Goal: Navigation & Orientation: Understand site structure

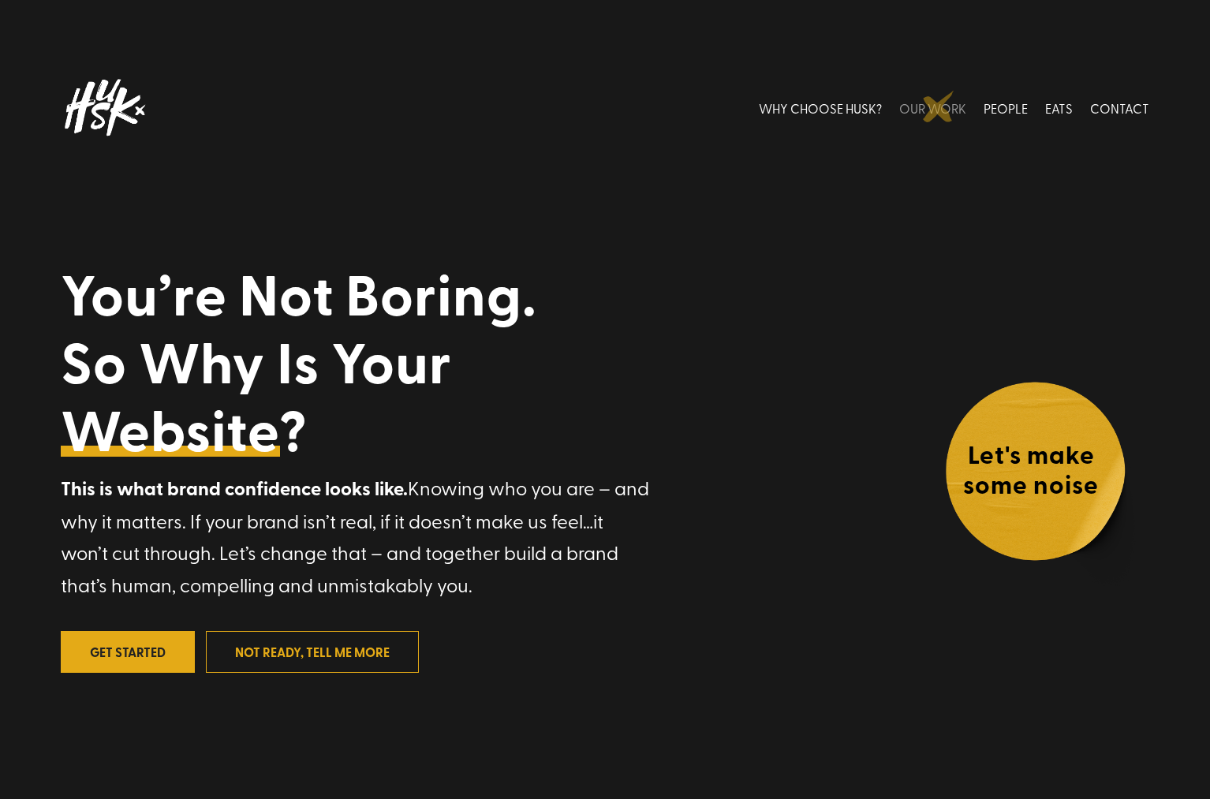
click at [939, 106] on link "OUR WORK" at bounding box center [932, 108] width 67 height 70
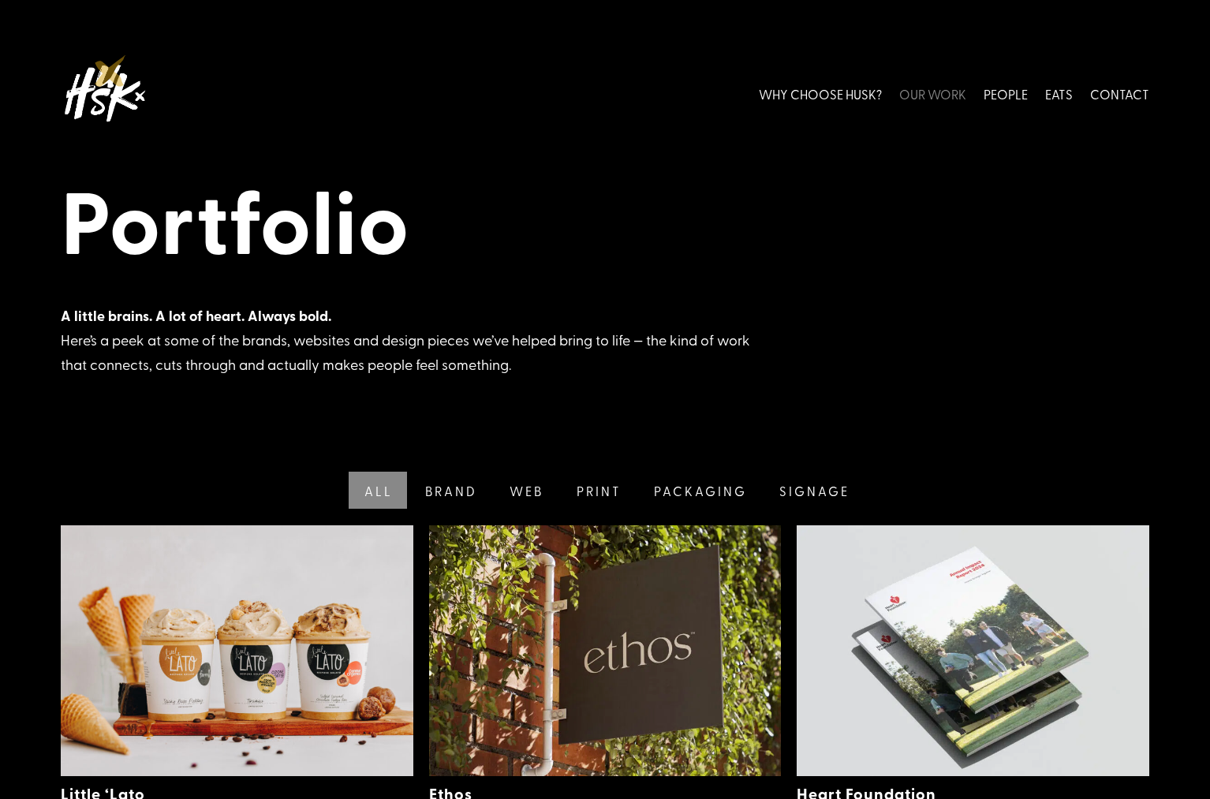
scroll to position [13, 0]
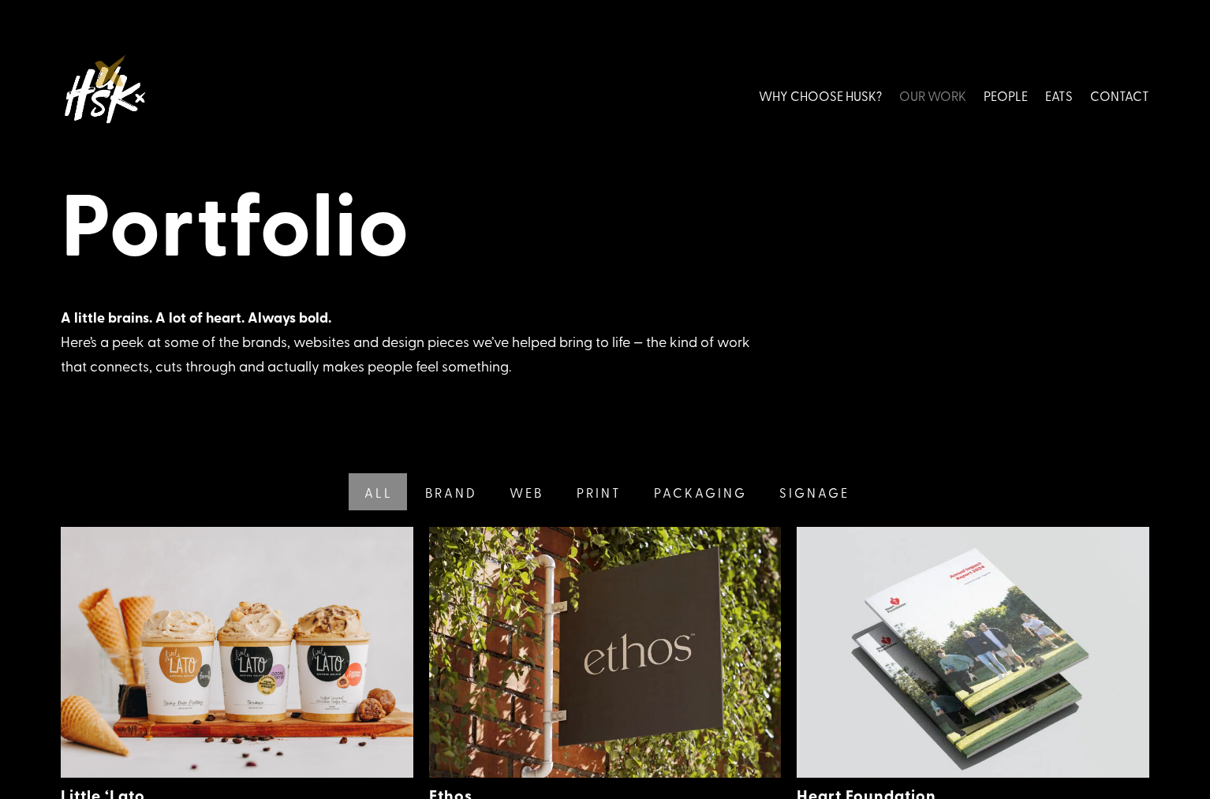
click at [109, 72] on img at bounding box center [104, 95] width 87 height 70
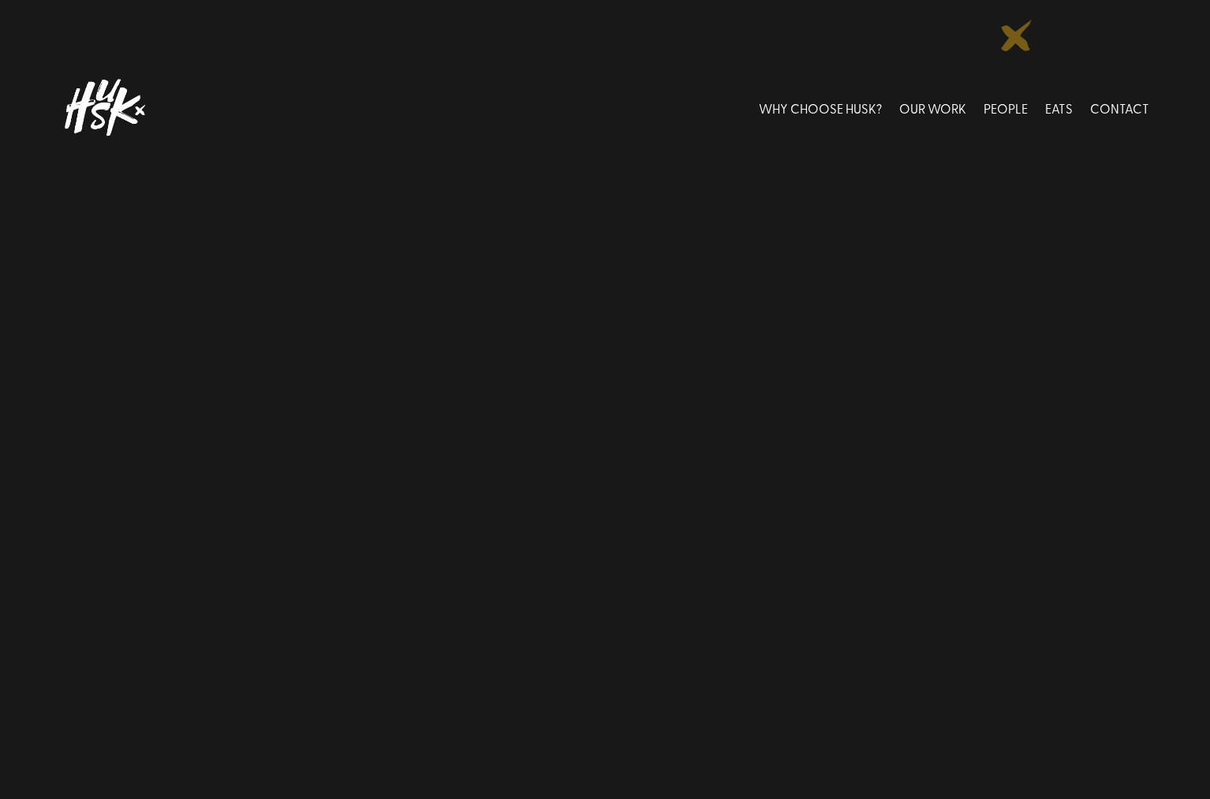
scroll to position [3, 0]
click at [819, 103] on link "WHY CHOOSE HUSK?" at bounding box center [820, 104] width 123 height 70
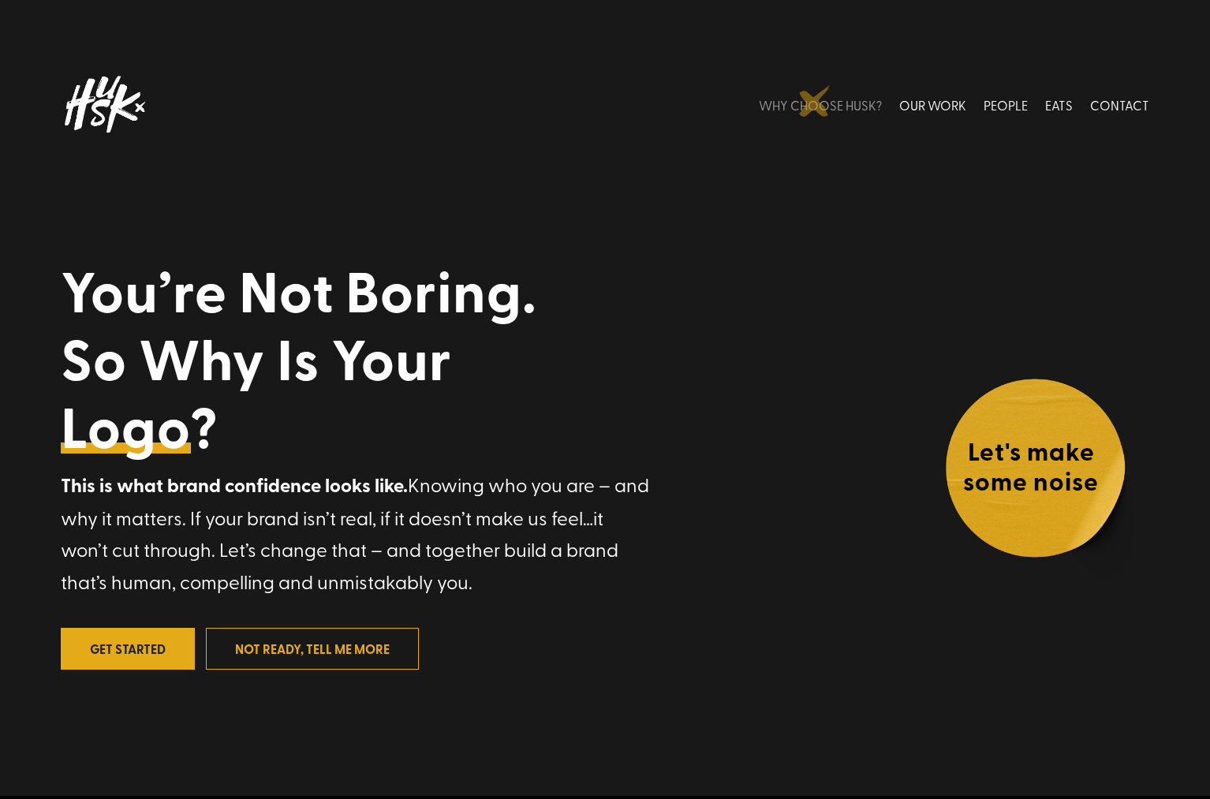
scroll to position [0, 0]
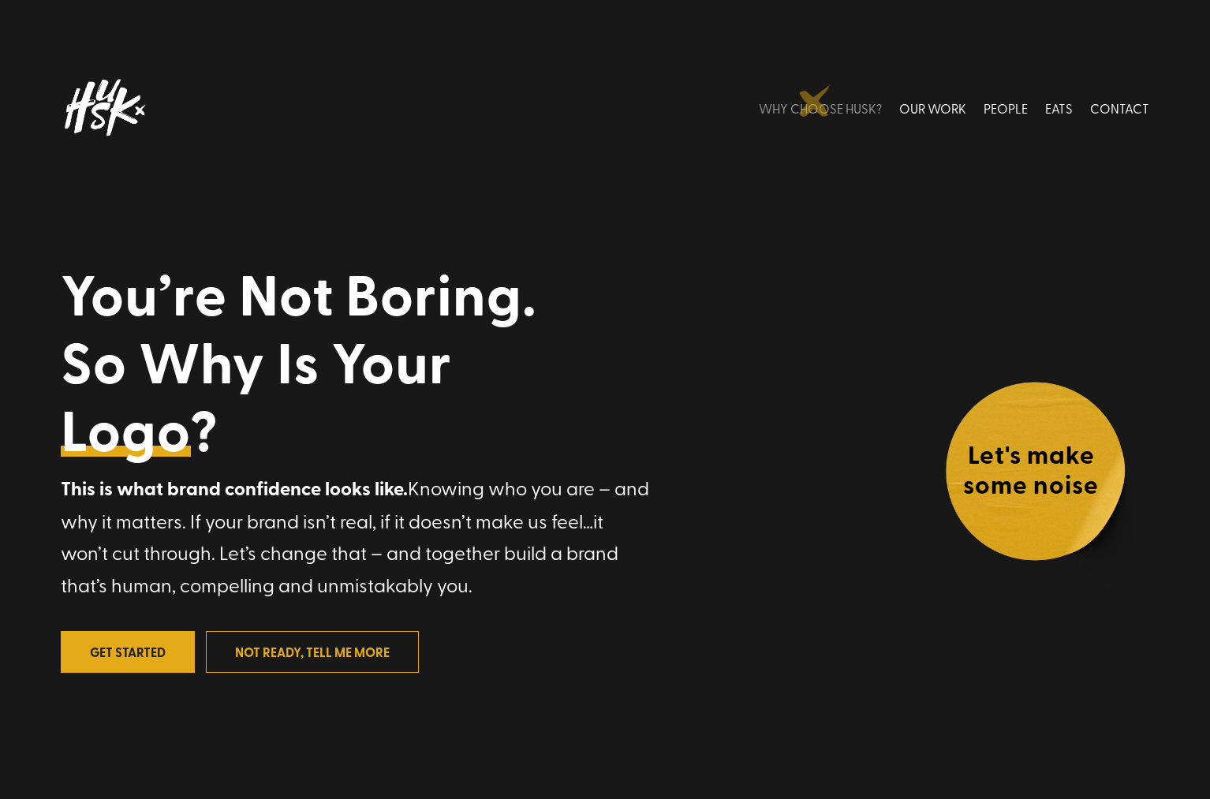
click at [815, 101] on link "WHY CHOOSE HUSK?" at bounding box center [820, 108] width 123 height 70
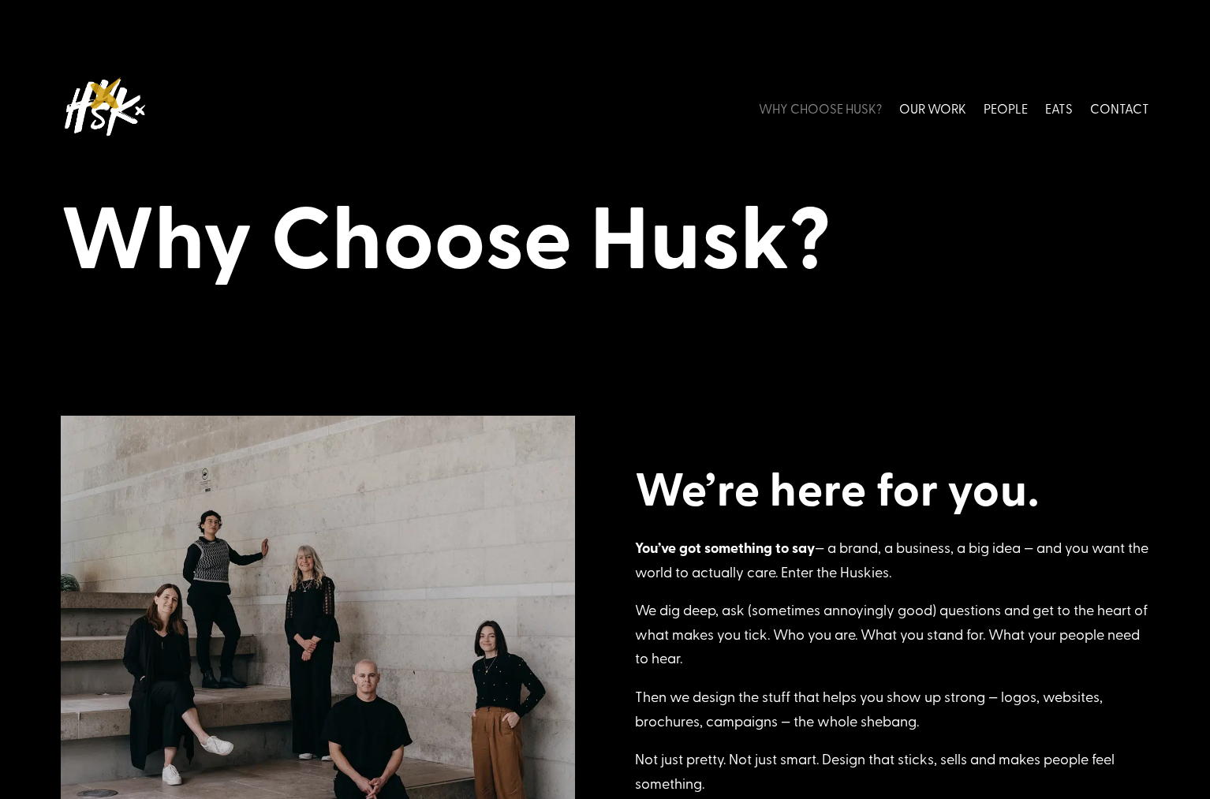
click at [106, 93] on img at bounding box center [104, 108] width 87 height 70
